Goal: Transaction & Acquisition: Book appointment/travel/reservation

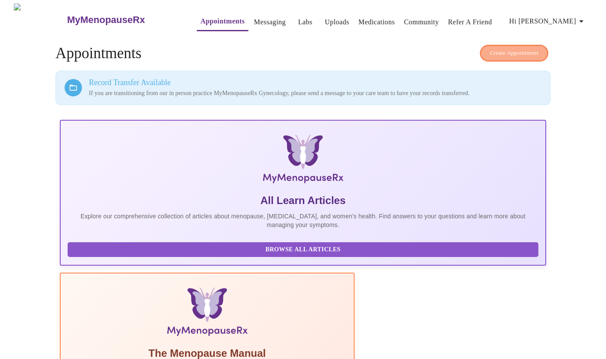
click at [516, 54] on span "Create Appointment" at bounding box center [514, 53] width 49 height 10
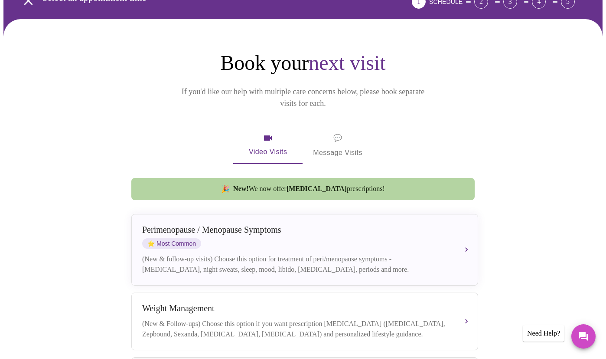
scroll to position [52, 0]
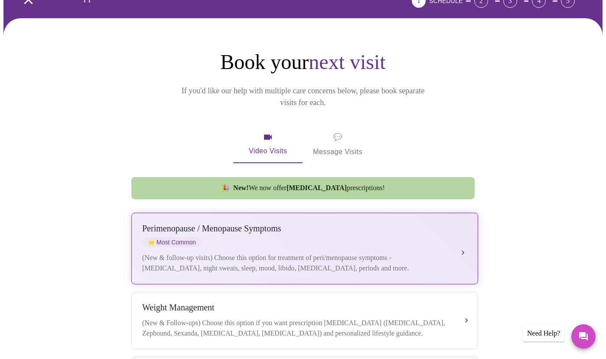
click at [273, 231] on div "[MEDICAL_DATA] / Menopause Symptoms ⭐ Most Common" at bounding box center [296, 235] width 308 height 24
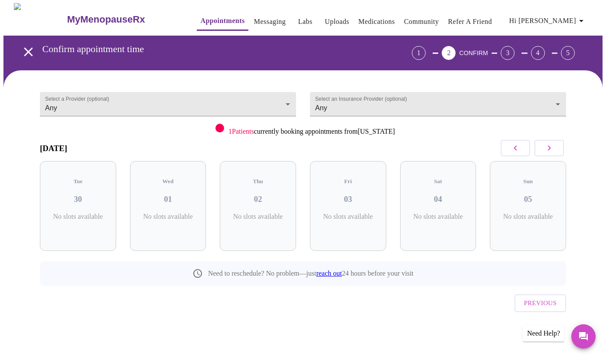
scroll to position [0, 0]
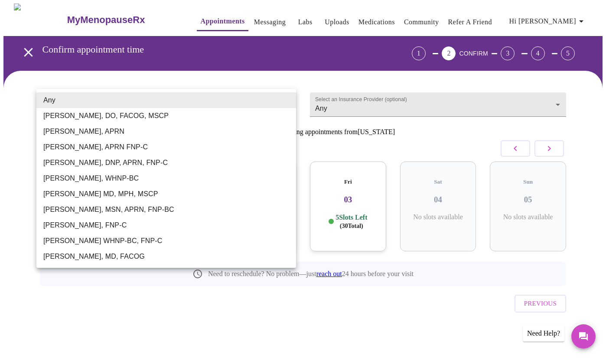
click at [179, 105] on body "MyMenopauseRx Appointments Messaging Labs Uploads Medications Community Refer a…" at bounding box center [302, 179] width 599 height 352
click at [145, 209] on li "[PERSON_NAME], MSN, APRN, FNP-BC" at bounding box center [166, 210] width 260 height 16
type input "[PERSON_NAME], MSN, APRN, FNP-BC"
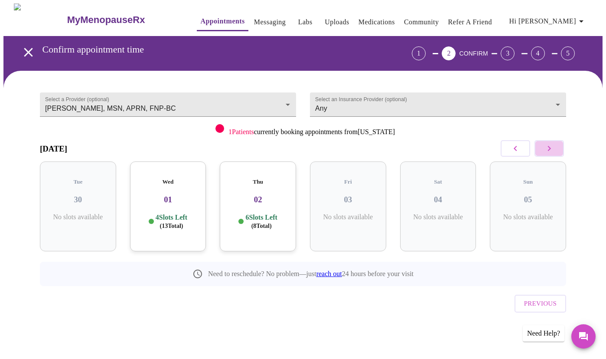
click at [552, 148] on icon "button" at bounding box center [549, 148] width 10 height 10
click at [551, 147] on icon "button" at bounding box center [549, 148] width 10 height 10
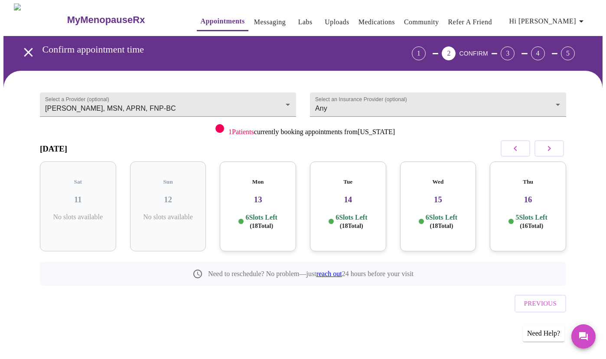
click at [365, 178] on h5 "Tue" at bounding box center [348, 181] width 62 height 7
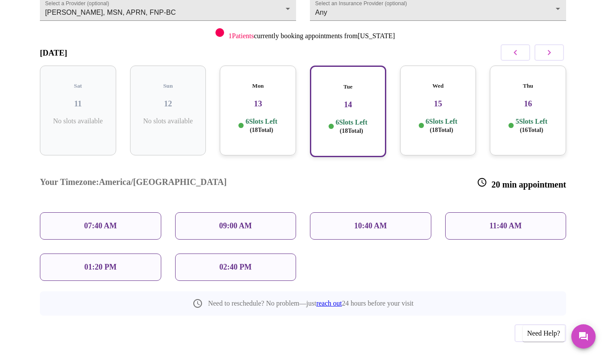
scroll to position [93, 0]
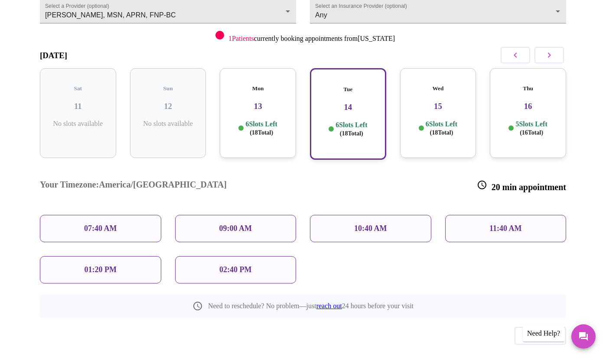
click at [508, 224] on p "11:40 AM" at bounding box center [506, 228] width 33 height 9
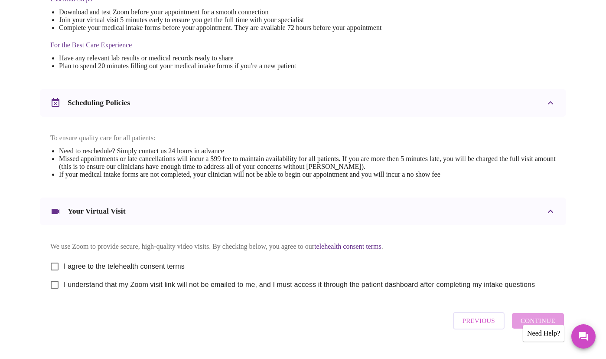
scroll to position [270, 0]
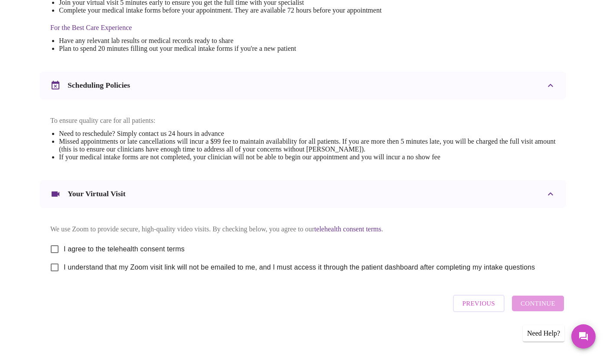
click at [52, 249] on input "I agree to the telehealth consent terms" at bounding box center [55, 249] width 18 height 18
checkbox input "true"
drag, startPoint x: 55, startPoint y: 267, endPoint x: 59, endPoint y: 268, distance: 4.4
click at [56, 267] on input "I understand that my Zoom visit link will not be emailed to me, and I must acce…" at bounding box center [55, 267] width 18 height 18
checkbox input "true"
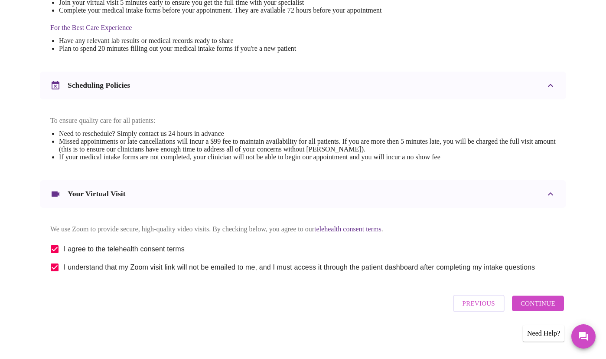
click at [544, 304] on span "Continue" at bounding box center [538, 302] width 35 height 11
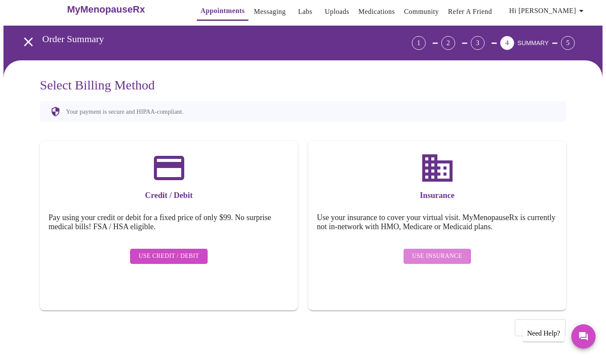
click at [432, 251] on span "Use Insurance" at bounding box center [437, 256] width 50 height 11
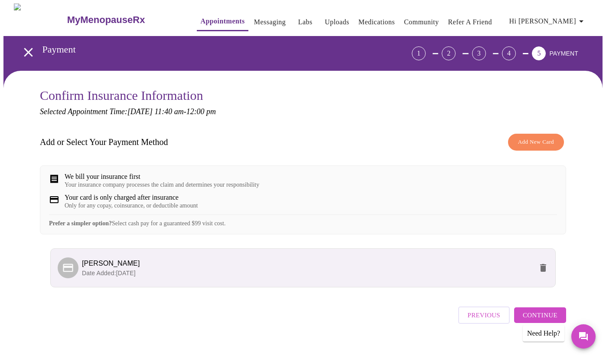
scroll to position [19, 0]
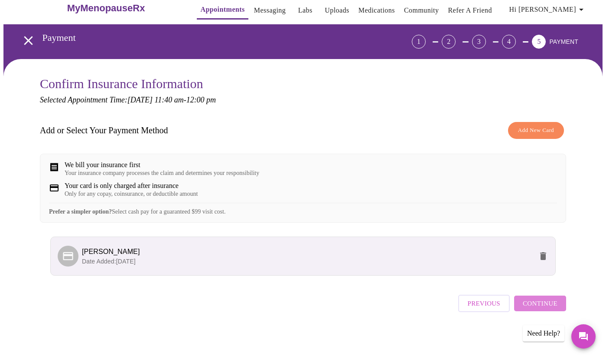
click at [548, 307] on span "Continue" at bounding box center [540, 302] width 35 height 11
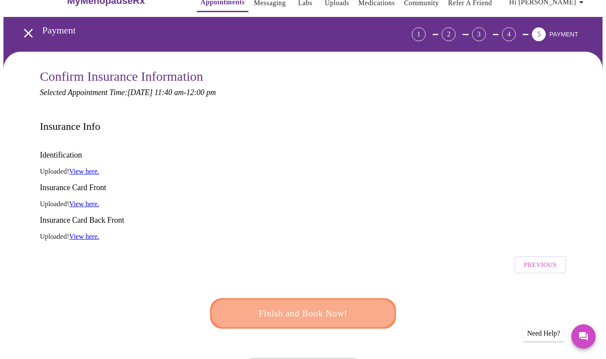
click at [319, 305] on span "Finish and Book Now!" at bounding box center [303, 313] width 160 height 16
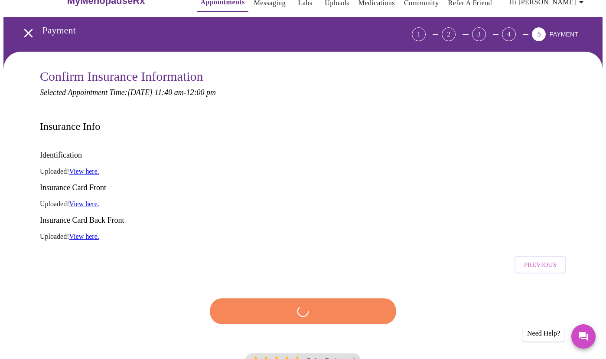
scroll to position [20, 0]
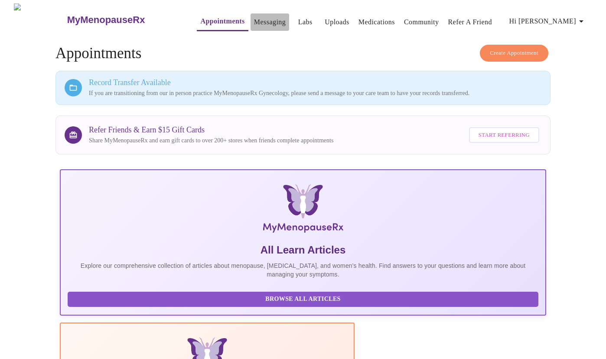
click at [254, 20] on link "Messaging" at bounding box center [270, 22] width 32 height 12
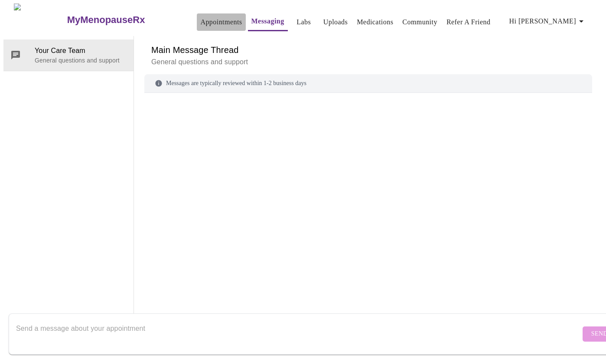
click at [200, 17] on link "Appointments" at bounding box center [221, 22] width 42 height 12
